Goal: Information Seeking & Learning: Learn about a topic

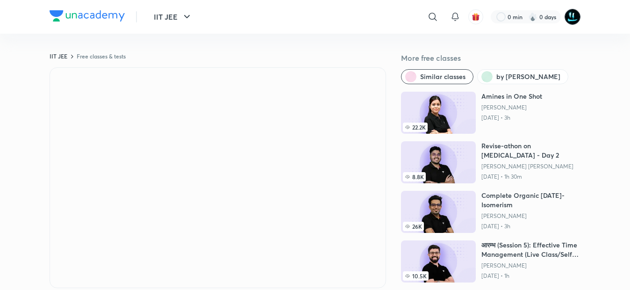
click at [572, 16] on img at bounding box center [573, 17] width 16 height 16
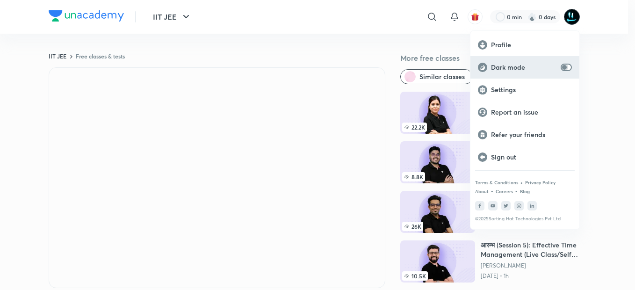
click at [568, 69] on input "checkbox" at bounding box center [564, 67] width 22 height 7
checkbox input "true"
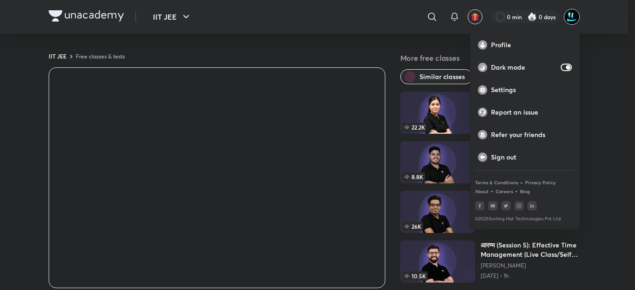
click at [283, 50] on div at bounding box center [317, 145] width 635 height 290
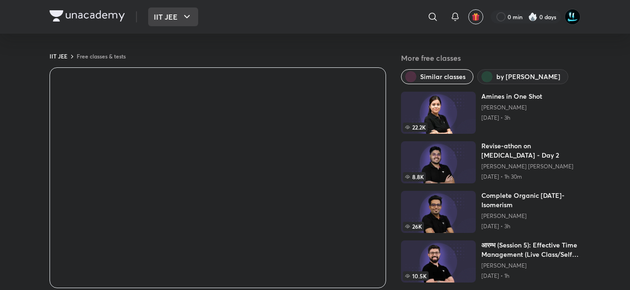
click at [185, 12] on icon "button" at bounding box center [186, 16] width 11 height 11
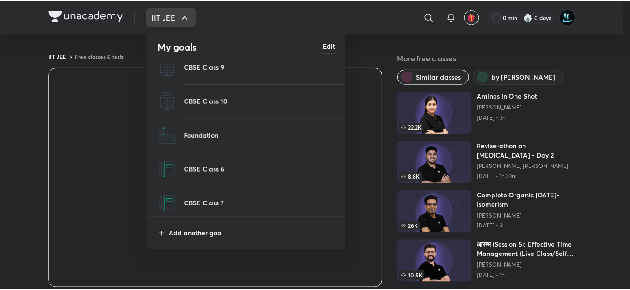
scroll to position [51, 0]
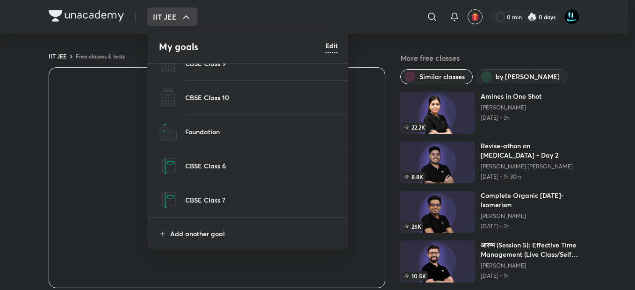
click at [182, 10] on div at bounding box center [317, 145] width 635 height 290
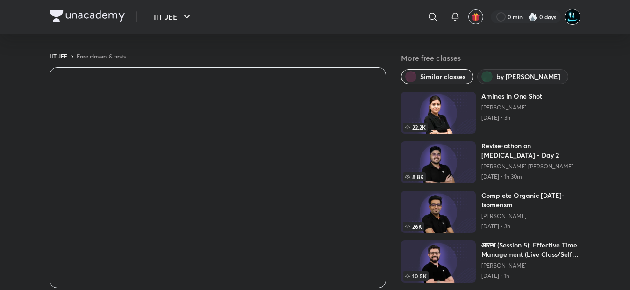
click at [569, 15] on img at bounding box center [573, 17] width 16 height 16
click at [570, 15] on img at bounding box center [573, 17] width 16 height 16
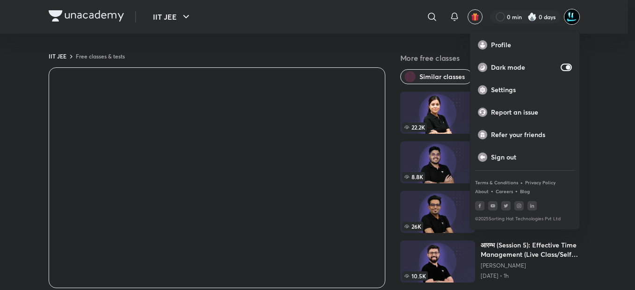
click at [570, 15] on div at bounding box center [317, 145] width 635 height 290
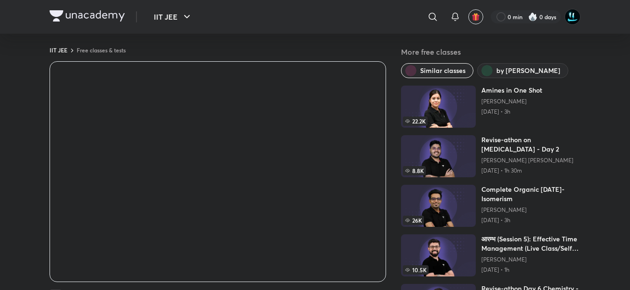
scroll to position [0, 0]
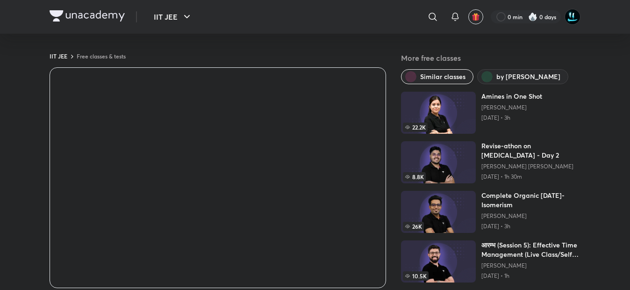
click at [22, 24] on header "IIT JEE ​ 0 min 0 days" at bounding box center [315, 17] width 630 height 34
drag, startPoint x: 22, startPoint y: 24, endPoint x: 17, endPoint y: 15, distance: 10.5
click at [17, 15] on header "IIT JEE ​ 0 min 0 days" at bounding box center [315, 17] width 630 height 34
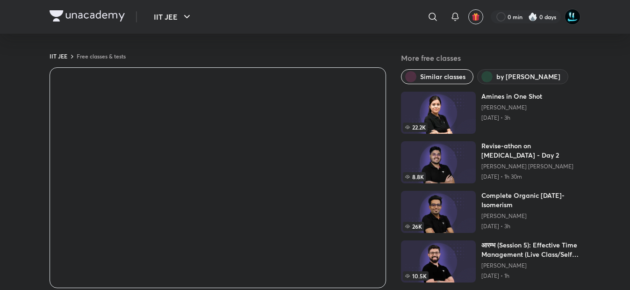
click at [17, 15] on header "IIT JEE ​ 0 min 0 days" at bounding box center [315, 17] width 630 height 34
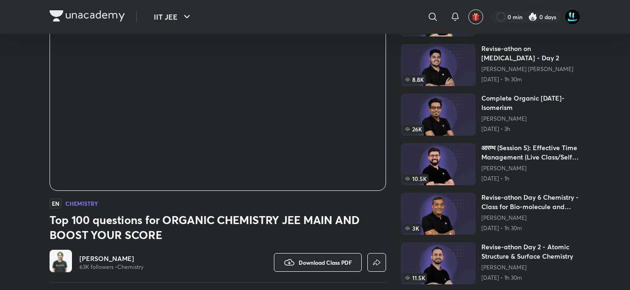
scroll to position [140, 0]
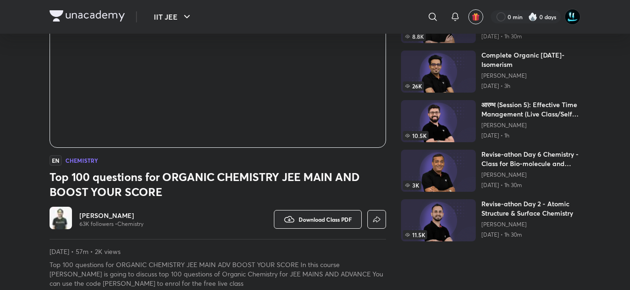
click at [65, 213] on img at bounding box center [61, 218] width 22 height 22
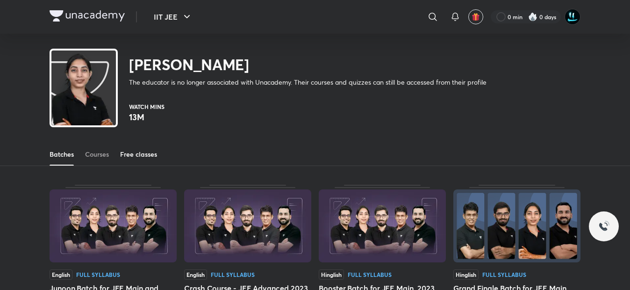
click at [144, 158] on div "Free classes" at bounding box center [138, 154] width 37 height 9
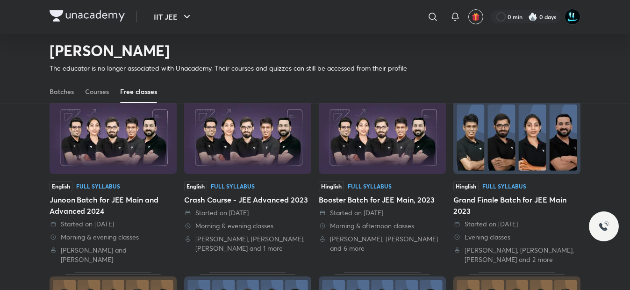
scroll to position [60, 0]
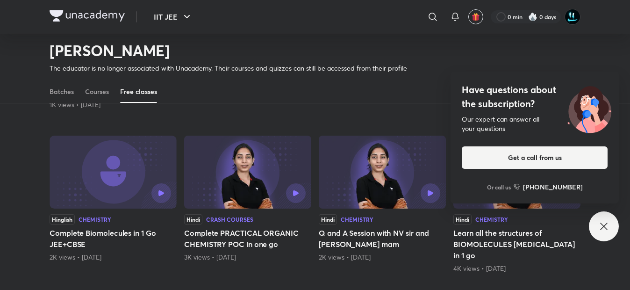
scroll to position [461, 0]
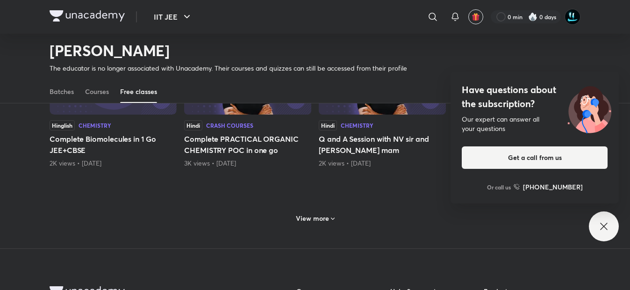
click at [319, 218] on h6 "View more" at bounding box center [312, 218] width 33 height 9
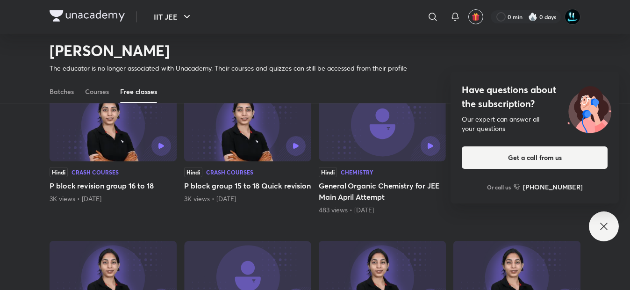
scroll to position [0, 0]
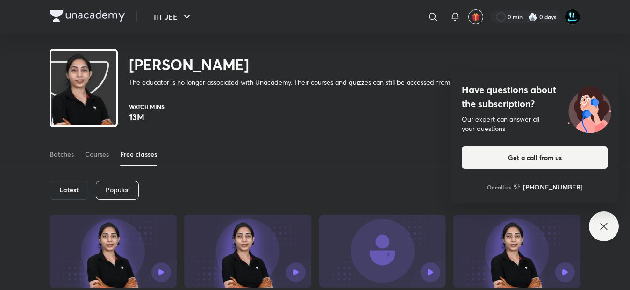
click at [544, 56] on div "Sakshi Ganotra The educator is no longer associated with Unacademy. Their cours…" at bounding box center [315, 64] width 531 height 61
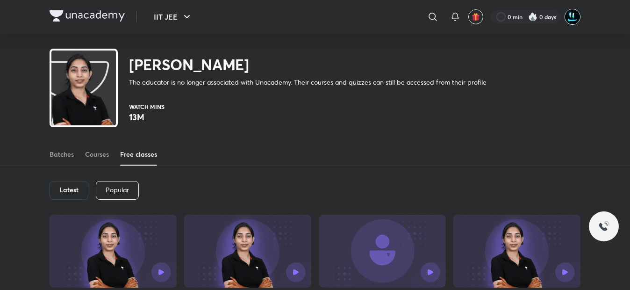
click at [575, 14] on img at bounding box center [573, 17] width 16 height 16
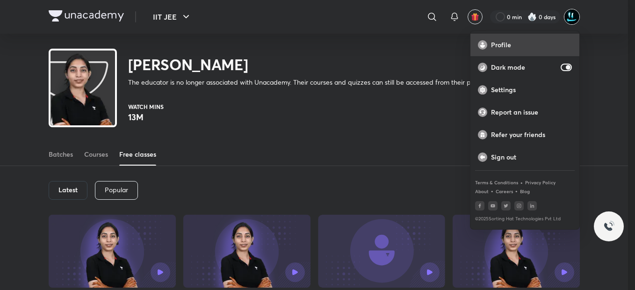
click at [543, 46] on p "Profile" at bounding box center [531, 45] width 81 height 8
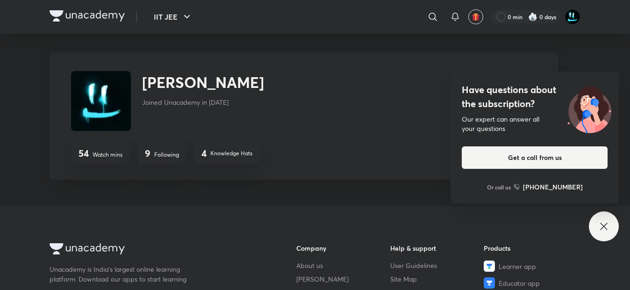
click at [252, 184] on div "[PERSON_NAME] [PERSON_NAME] Joined Unacademy in [DATE] 54 Watch mins 9 Followin…" at bounding box center [315, 119] width 531 height 135
click at [358, 141] on div "[PERSON_NAME] Joined Unacademy in [DATE] 54 Watch mins 9 Following 4 Knowledge …" at bounding box center [304, 115] width 509 height 127
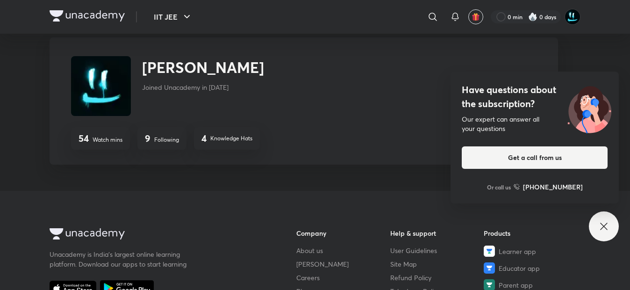
scroll to position [14, 0]
click at [115, 93] on img at bounding box center [101, 87] width 60 height 60
